Goal: Task Accomplishment & Management: Manage account settings

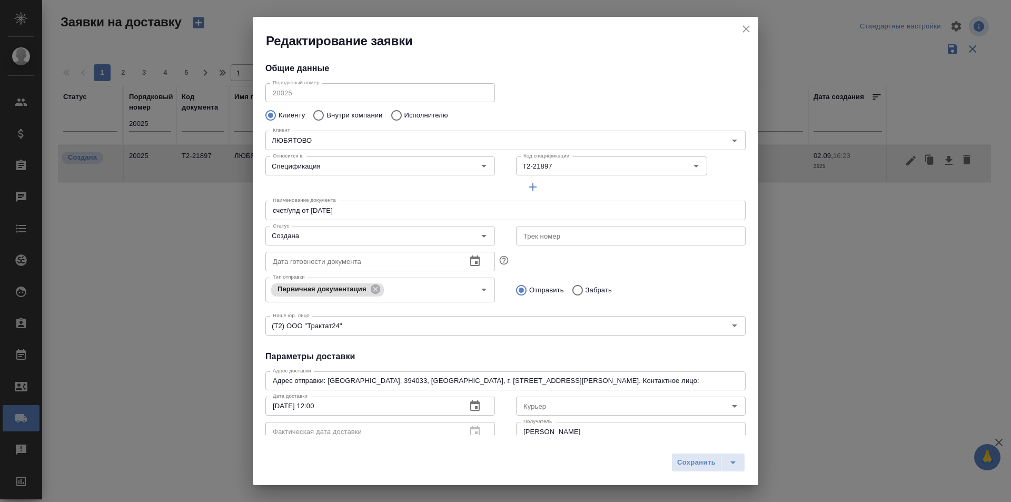
click at [755, 25] on div "Редактирование заявки" at bounding box center [506, 33] width 506 height 33
click at [747, 29] on icon "close" at bounding box center [746, 28] width 7 height 7
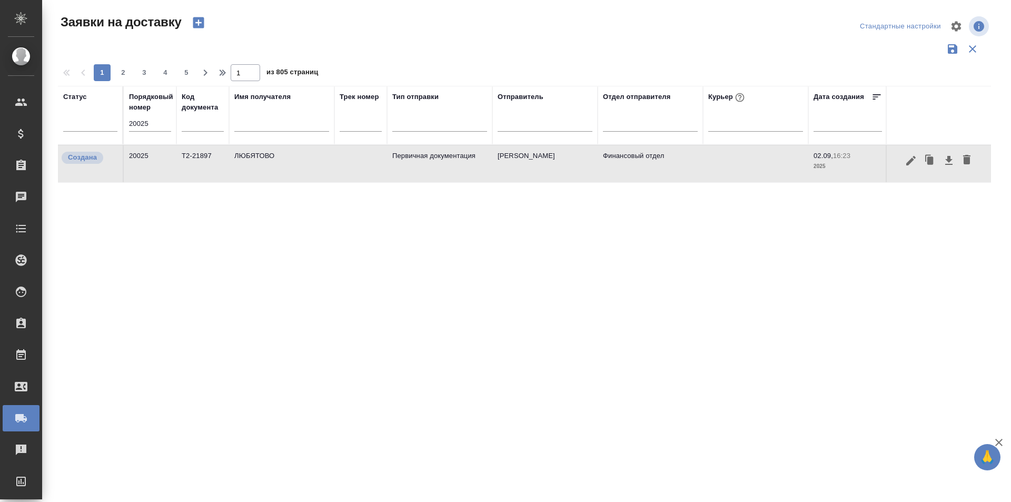
click at [154, 119] on input "20025" at bounding box center [150, 123] width 42 height 15
paste input "178"
type input "20178"
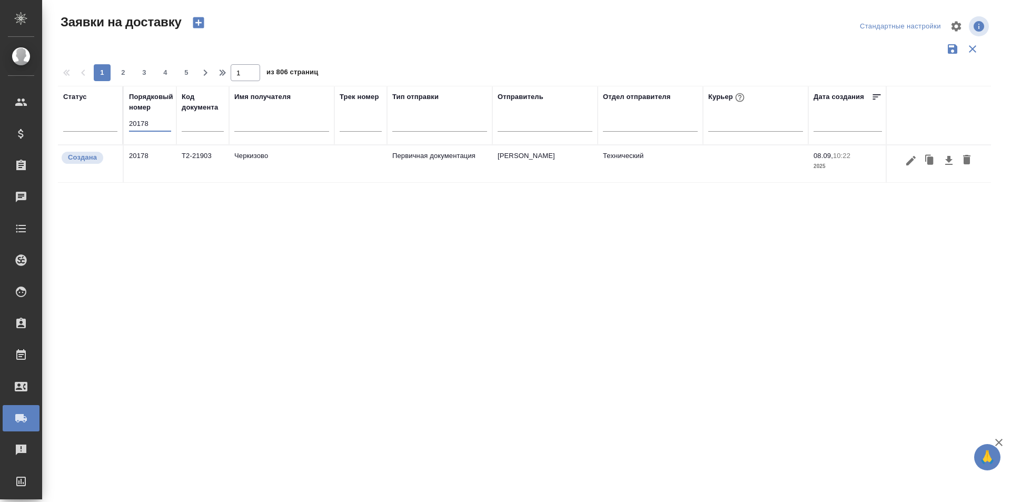
click at [912, 163] on icon "button" at bounding box center [911, 160] width 13 height 13
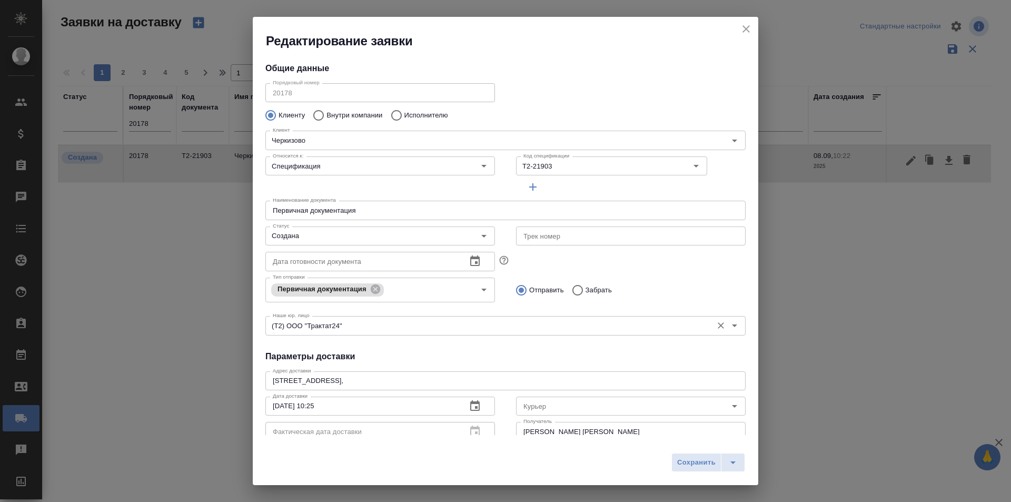
type input "Байбекова Елена"
type input "8 903 299 25 97"
type input "[PERSON_NAME] [PERSON_NAME]"
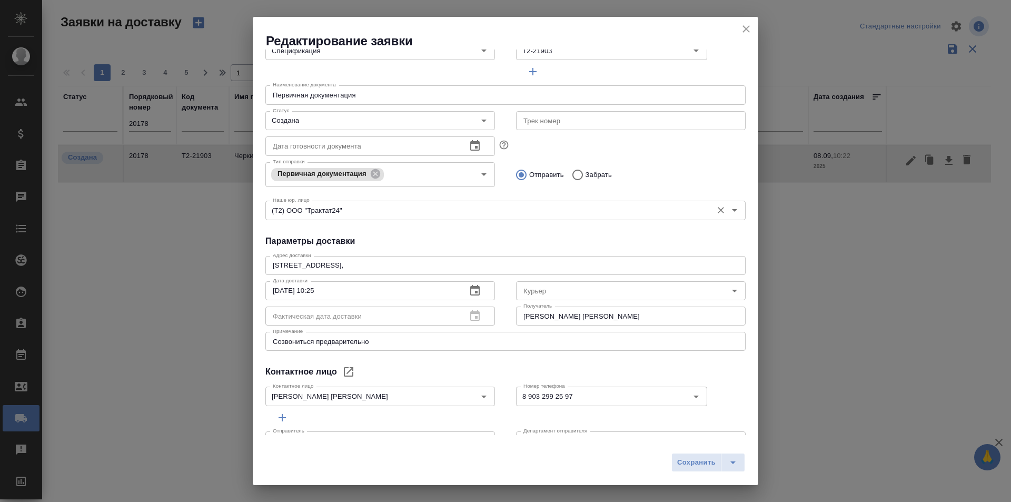
scroll to position [143, 0]
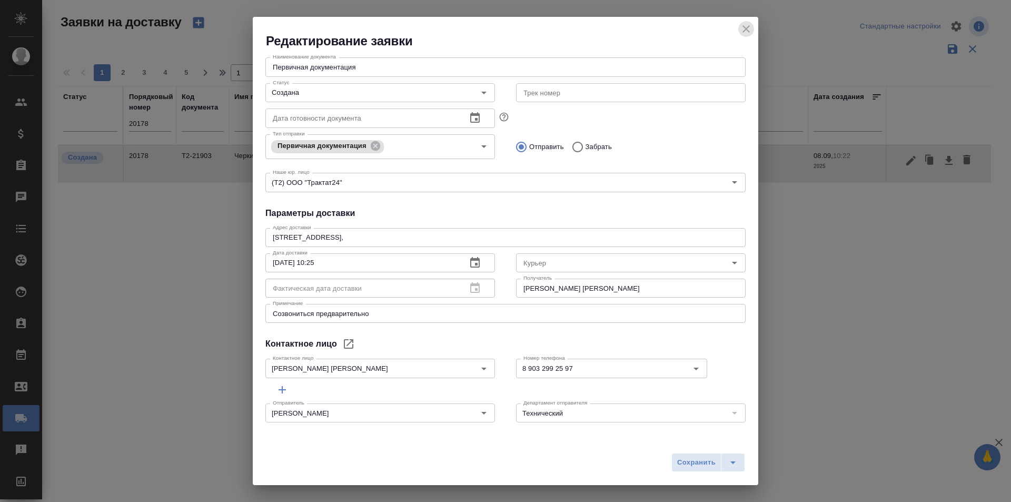
click at [741, 27] on icon "close" at bounding box center [746, 29] width 13 height 13
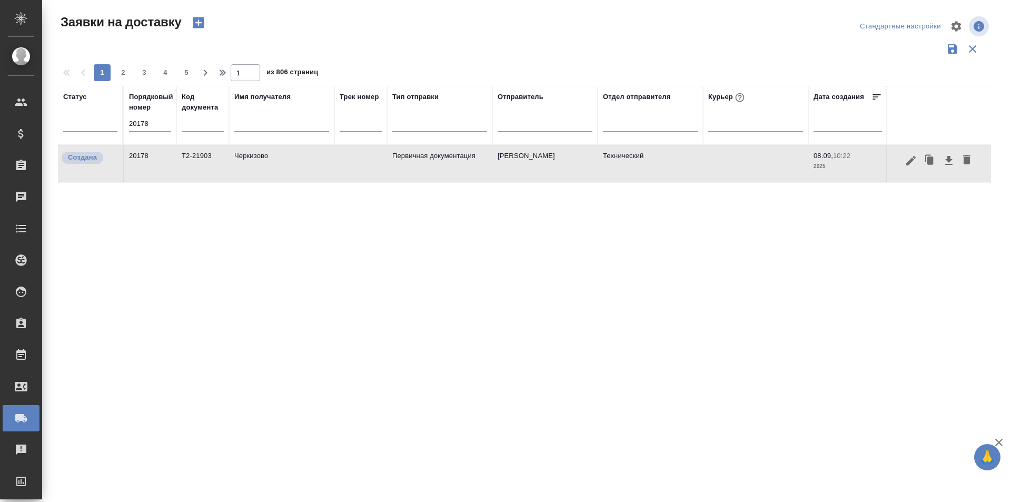
click at [150, 124] on input "20178" at bounding box center [150, 123] width 42 height 15
paste input "99"
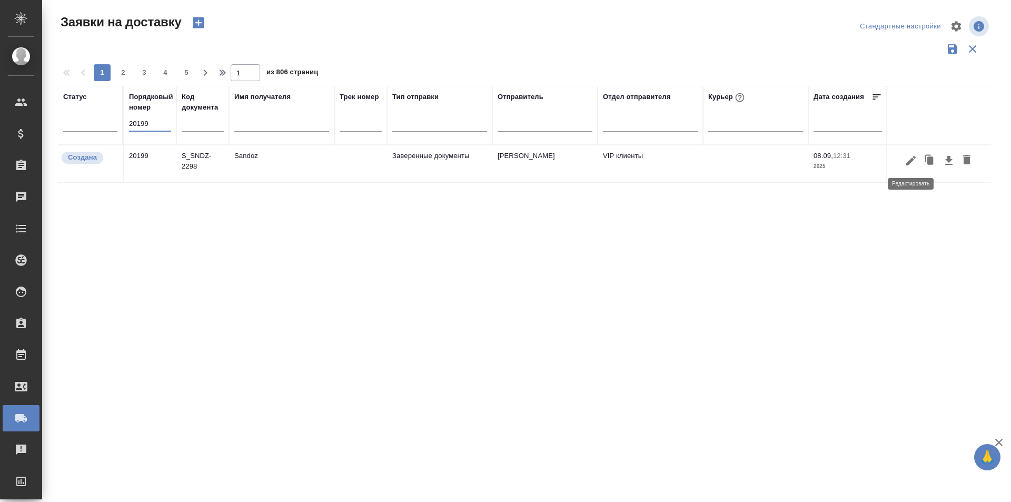
type input "20199"
click at [909, 165] on icon "button" at bounding box center [911, 160] width 13 height 13
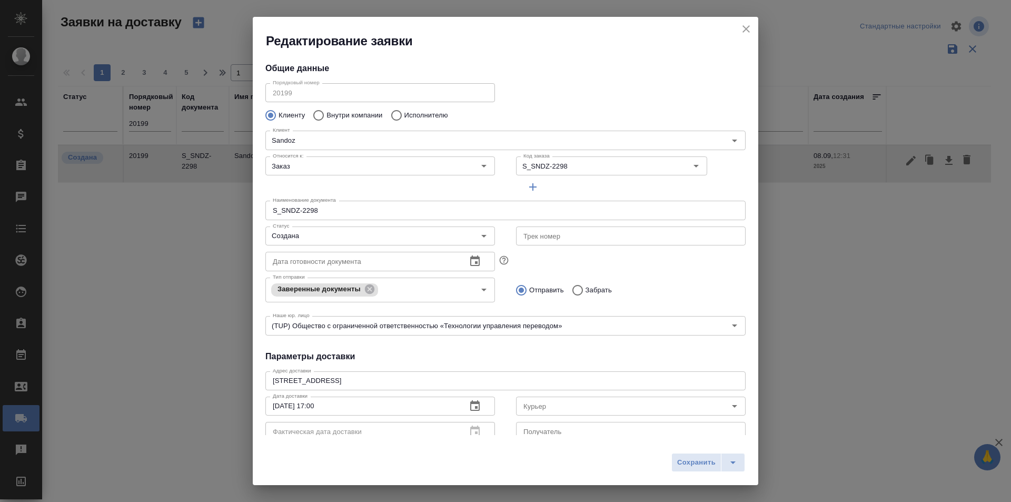
type input "Ковалец Ирина"
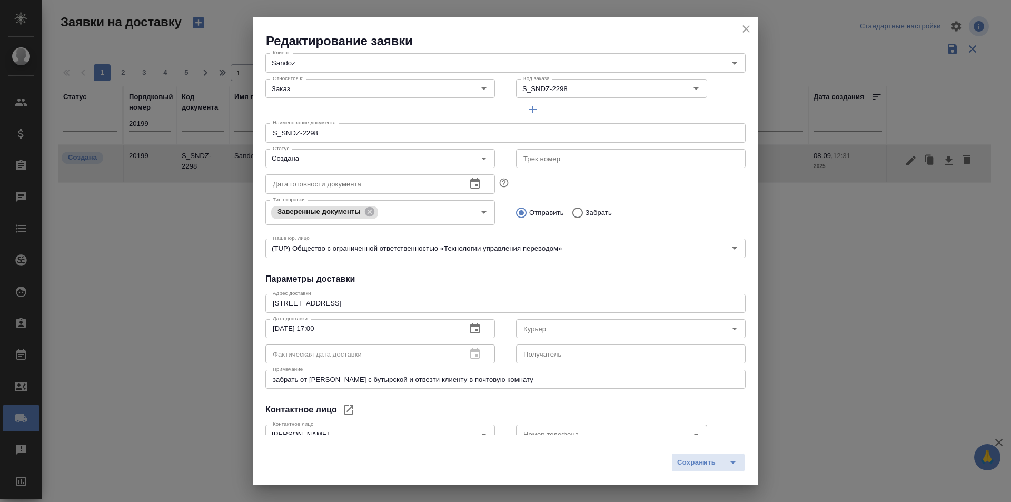
scroll to position [0, 0]
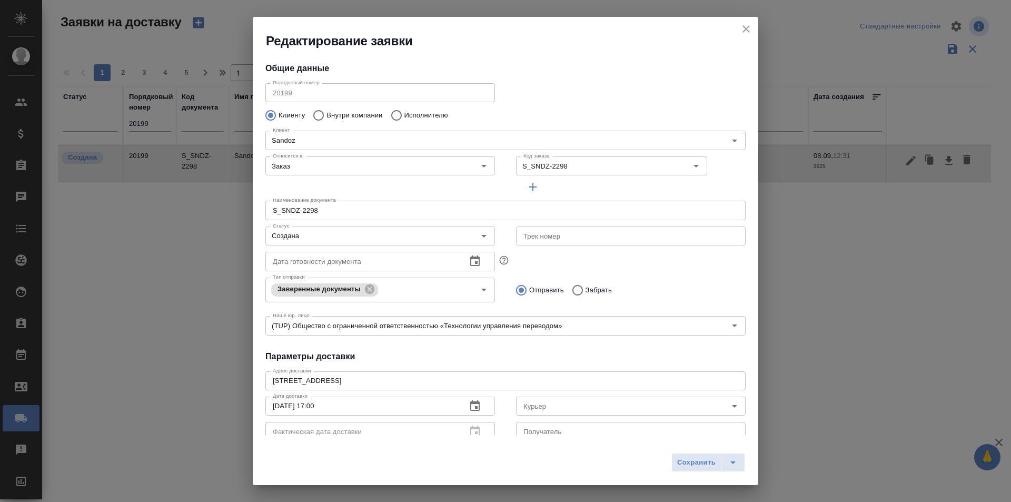
click at [746, 30] on icon "close" at bounding box center [746, 29] width 13 height 13
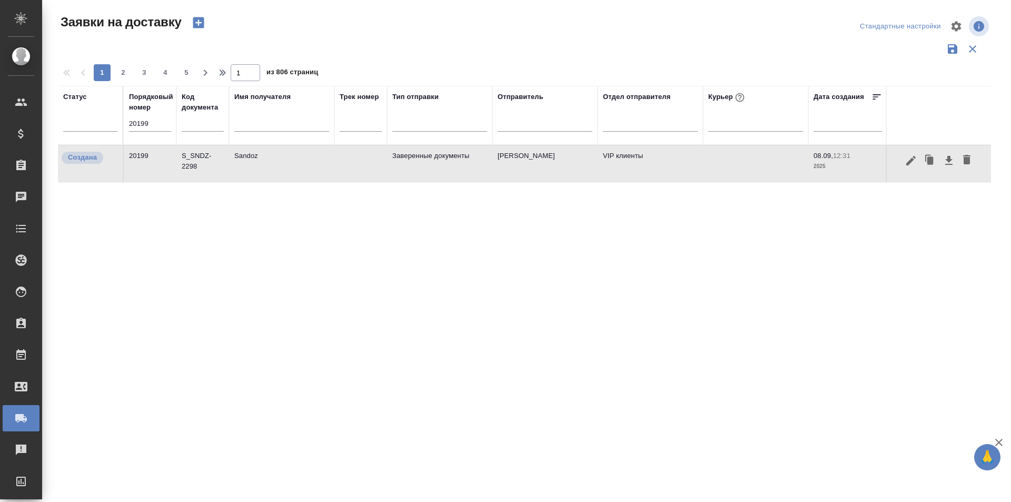
click at [147, 121] on input "20199" at bounding box center [150, 123] width 42 height 15
paste input "7"
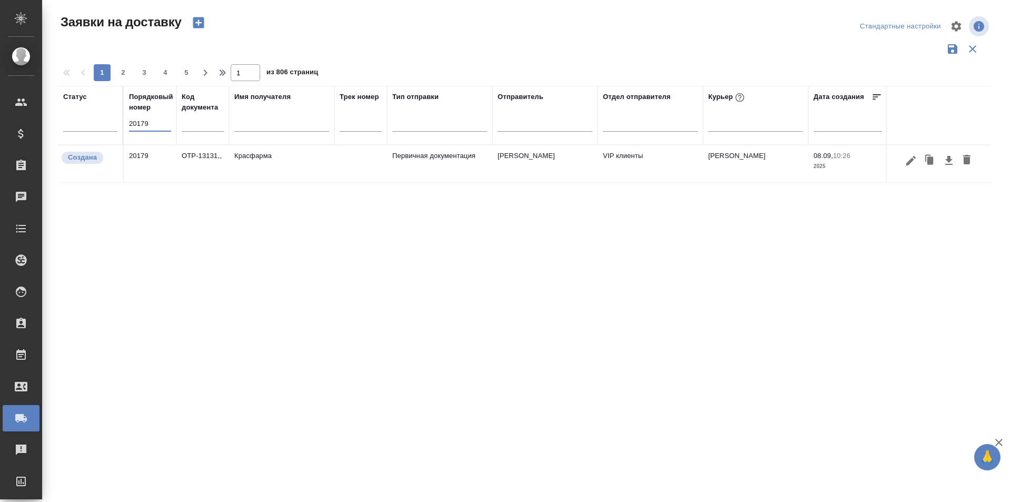
type input "20179"
click at [909, 164] on icon "button" at bounding box center [911, 159] width 9 height 9
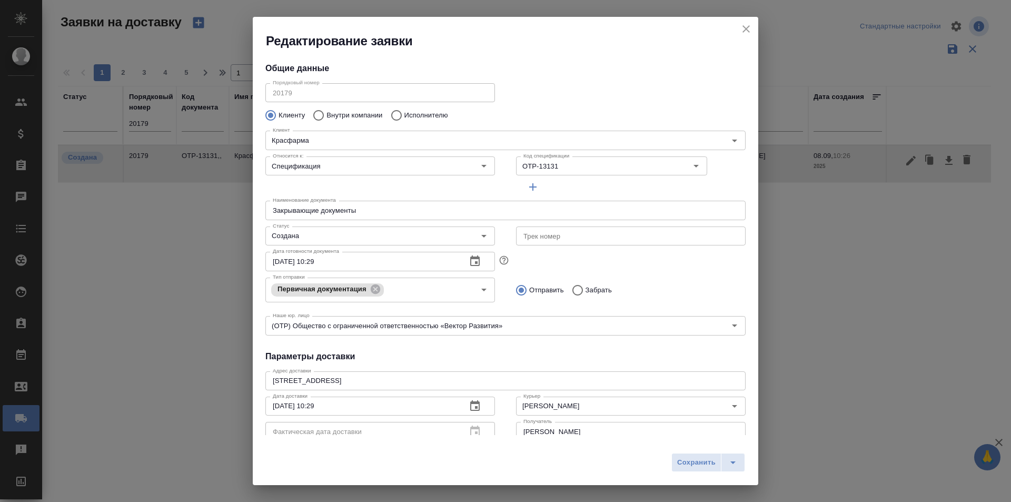
type input "Кузьмина Ксения"
type input "+7 (926) 091 19 79"
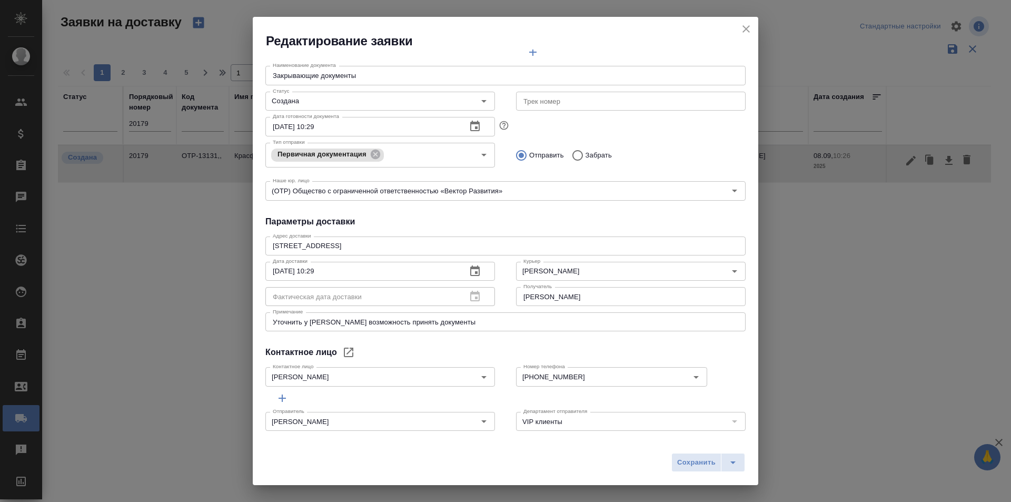
scroll to position [143, 0]
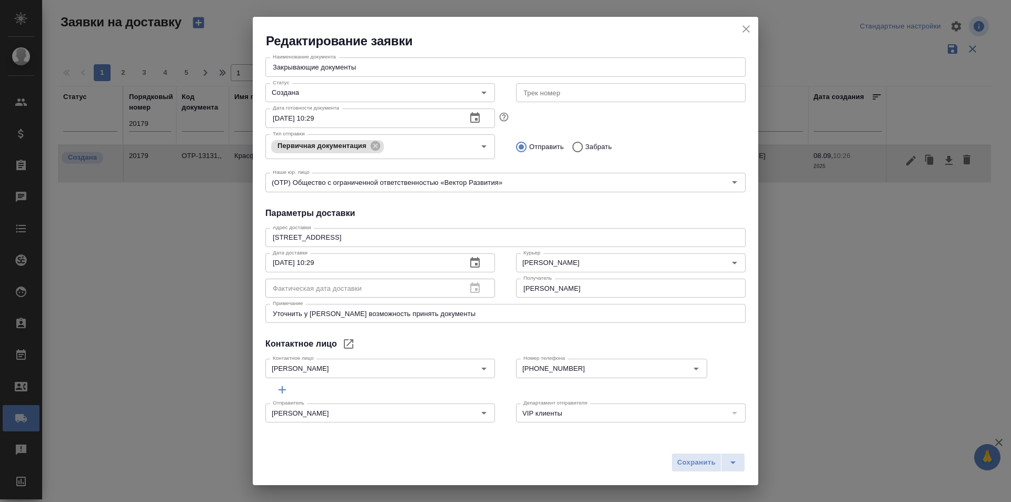
click at [748, 35] on button "close" at bounding box center [747, 29] width 16 height 16
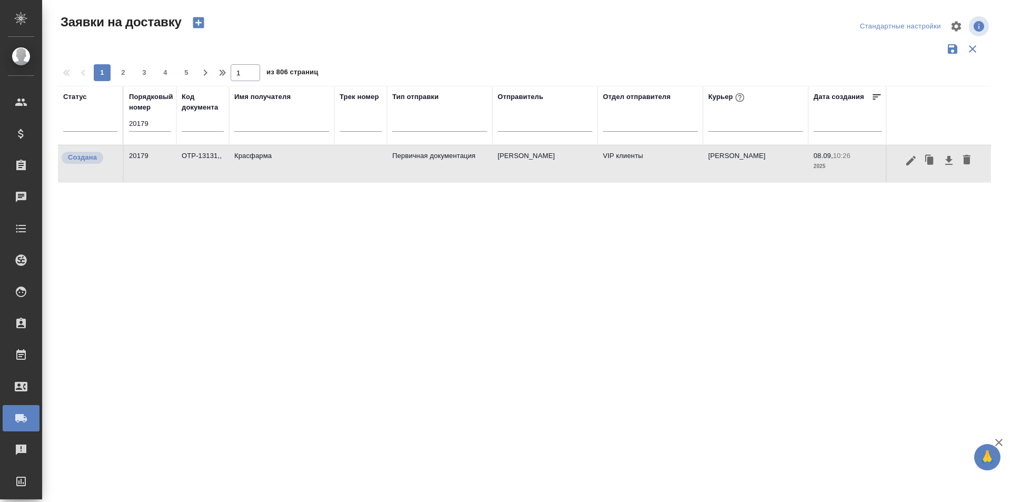
click at [162, 115] on div "Порядковый номер 20179" at bounding box center [150, 115] width 42 height 47
click at [156, 120] on input "20179" at bounding box center [150, 123] width 42 height 15
paste input "8"
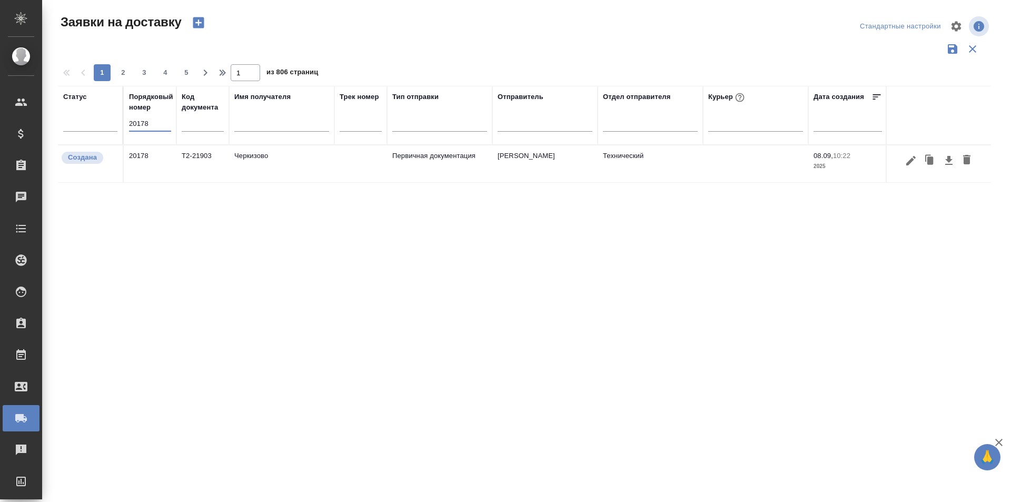
type input "20178"
